Goal: Navigation & Orientation: Find specific page/section

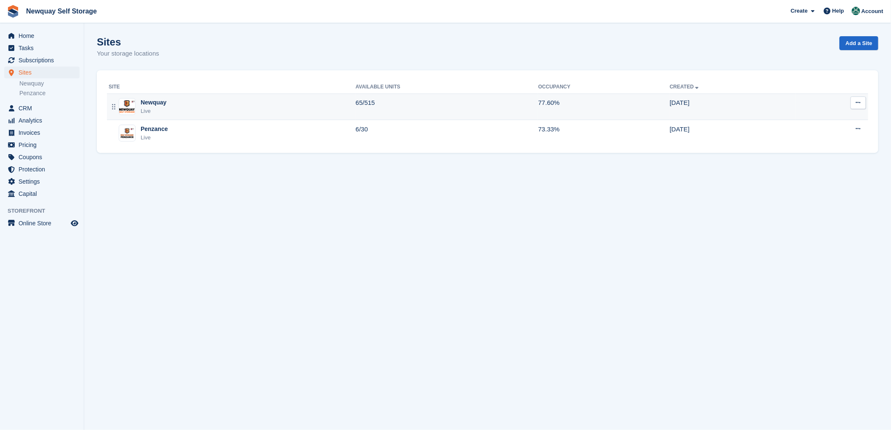
click at [144, 104] on div "Newquay" at bounding box center [154, 102] width 26 height 9
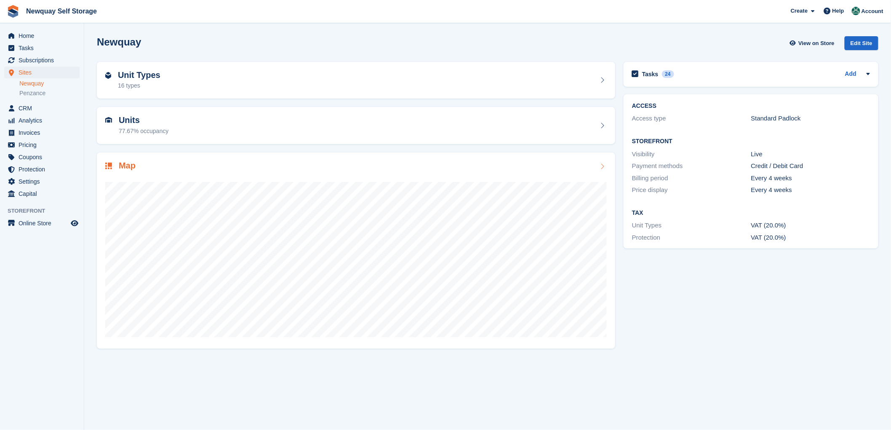
click at [124, 165] on h2 "Map" at bounding box center [127, 166] width 17 height 10
